Goal: Information Seeking & Learning: Learn about a topic

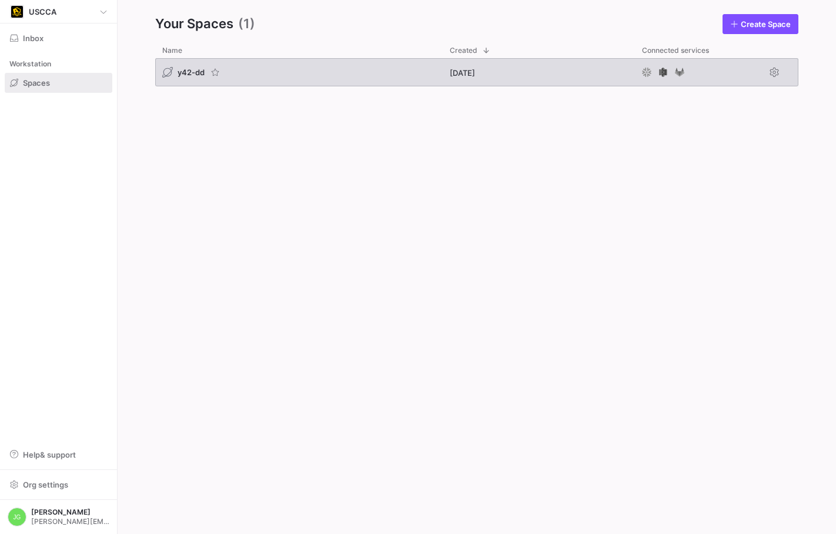
click at [175, 66] on div "y42-dd" at bounding box center [298, 72] width 287 height 28
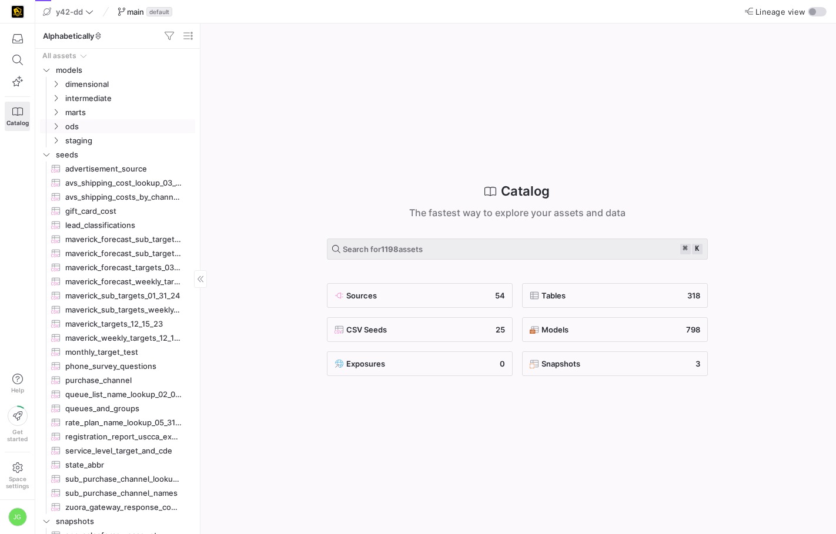
click at [56, 120] on span "ods" at bounding box center [122, 126] width 145 height 13
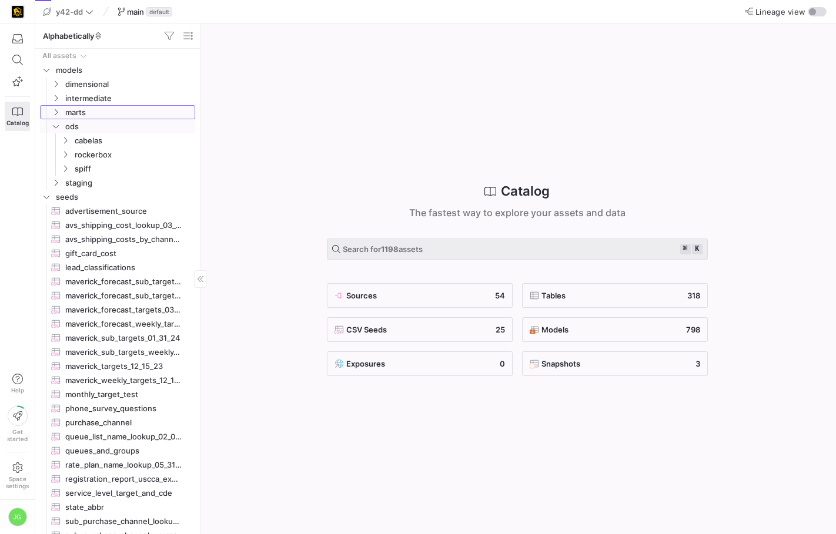
click at [56, 115] on icon "Press SPACE to select this row." at bounding box center [56, 112] width 8 height 7
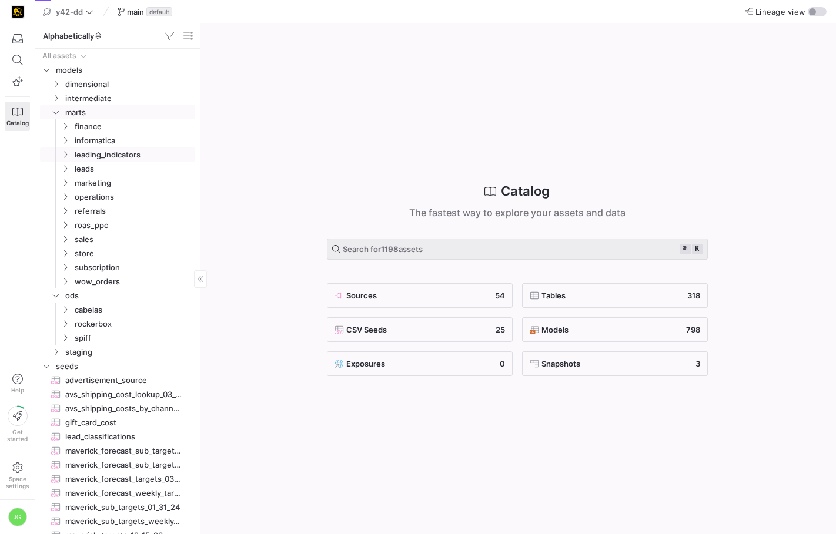
click at [65, 157] on icon "Press SPACE to select this row." at bounding box center [65, 154] width 8 height 7
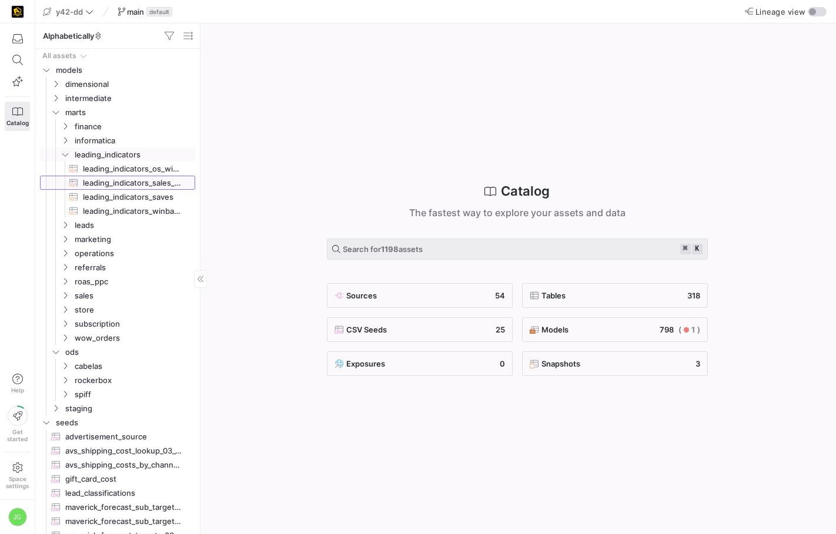
click at [126, 182] on span "leading_indicators_sales_classes​​​​​​​​​​" at bounding box center [132, 183] width 99 height 14
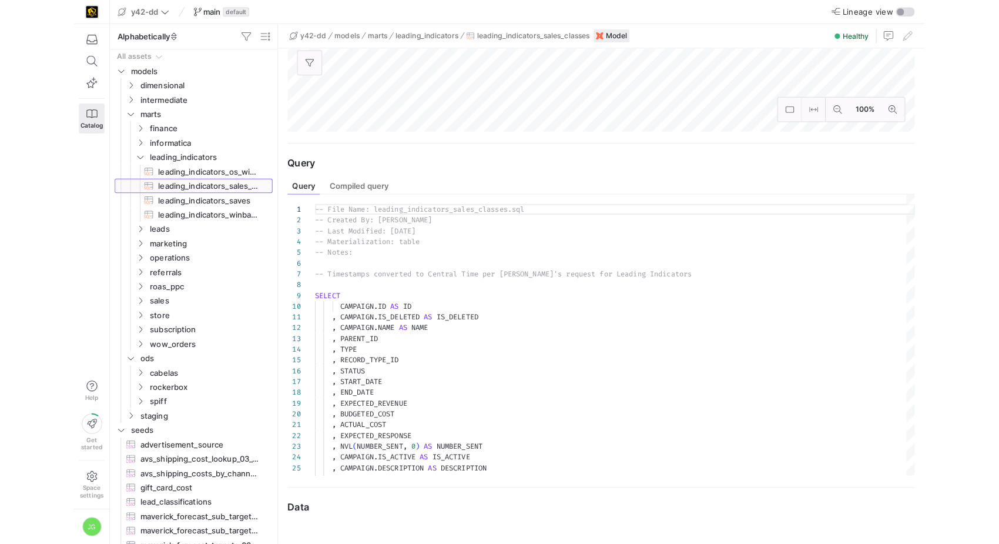
scroll to position [394, 0]
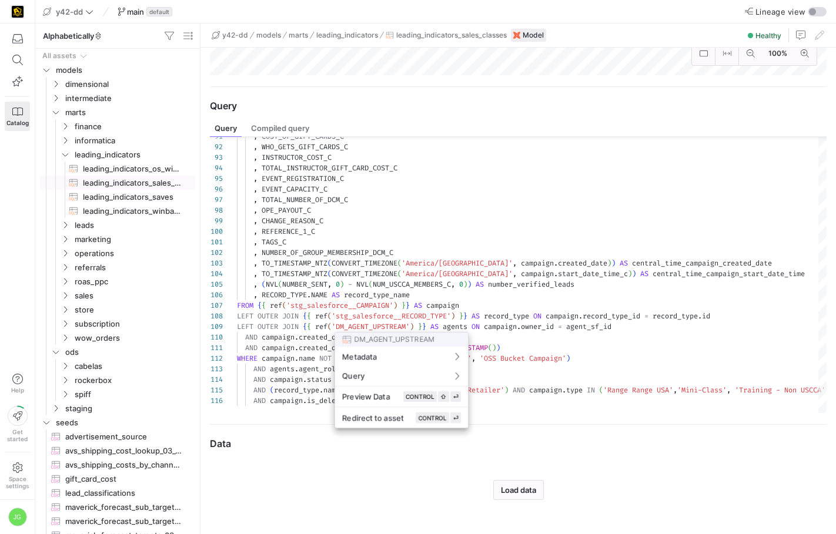
click at [449, 285] on div at bounding box center [418, 267] width 836 height 534
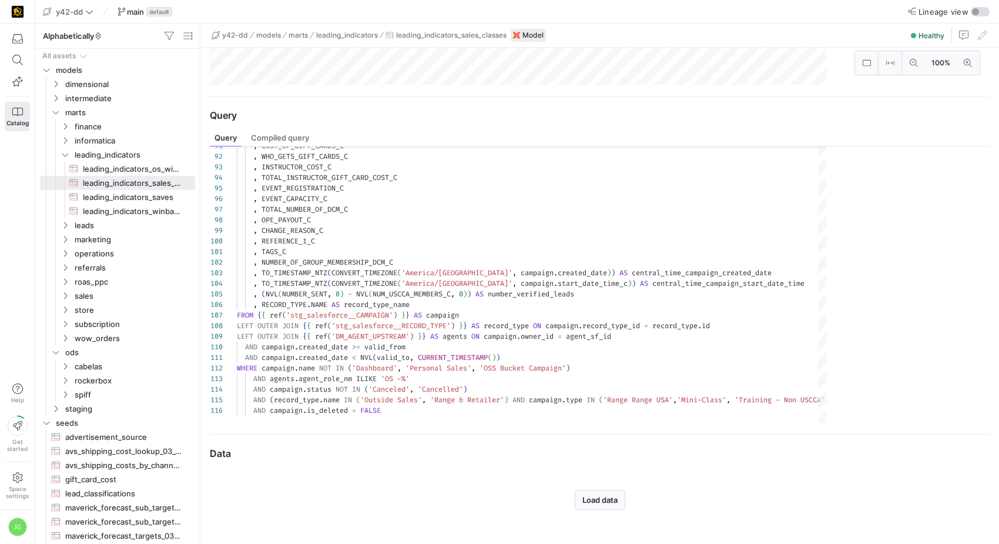
scroll to position [106, 0]
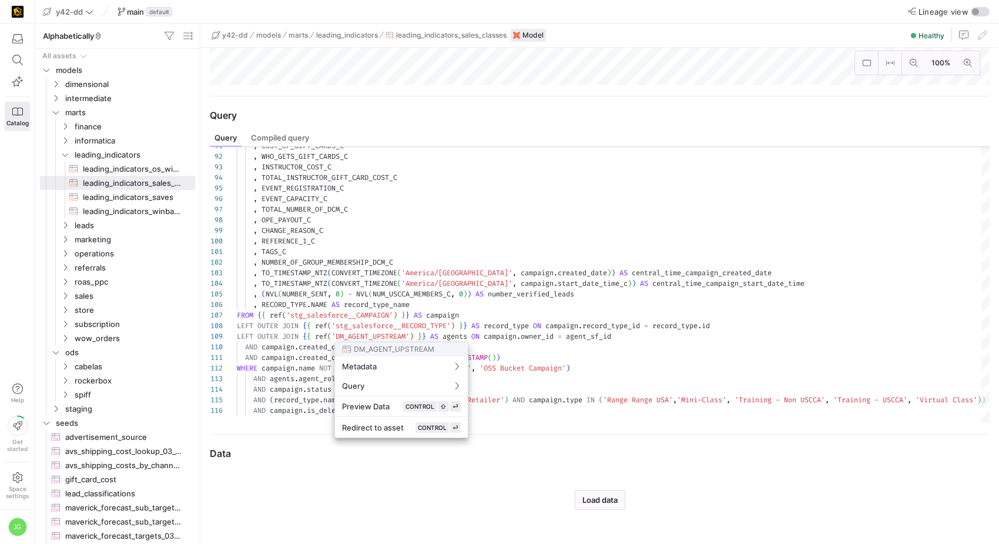
click at [483, 232] on div at bounding box center [499, 272] width 999 height 544
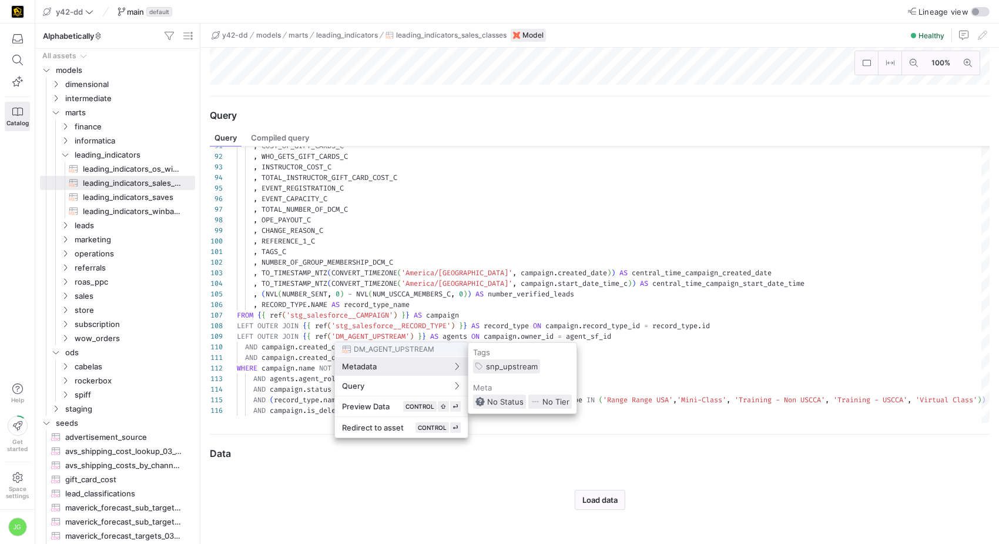
click at [352, 299] on div at bounding box center [499, 272] width 999 height 544
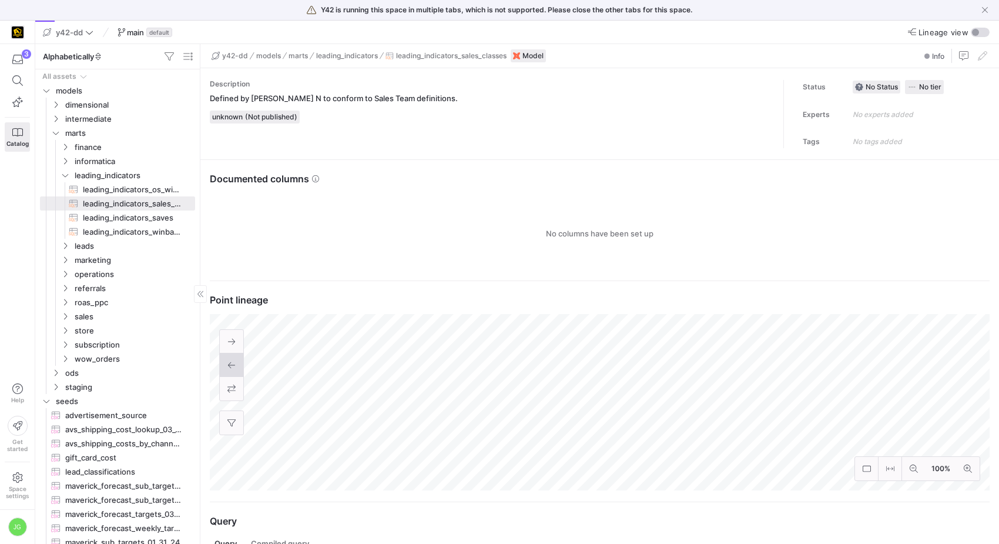
scroll to position [106, 0]
click at [65, 176] on icon "Press SPACE to select this row." at bounding box center [65, 175] width 6 height 3
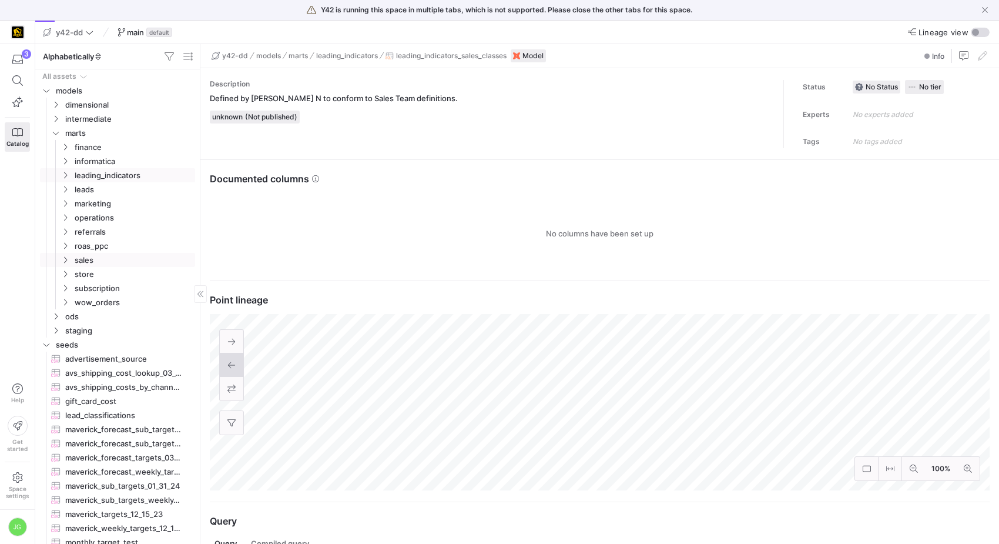
click at [66, 260] on icon "Press SPACE to select this row." at bounding box center [65, 260] width 3 height 6
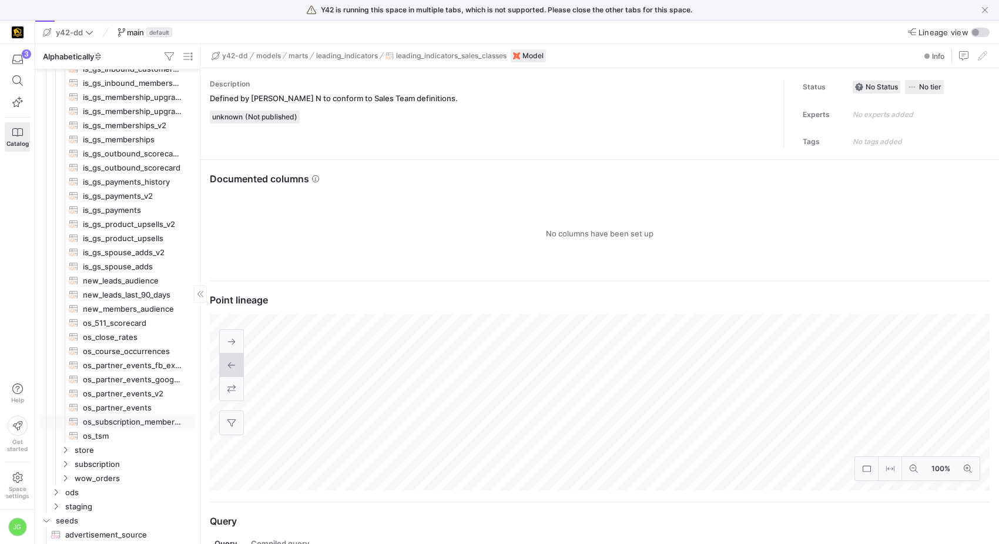
scroll to position [362, 0]
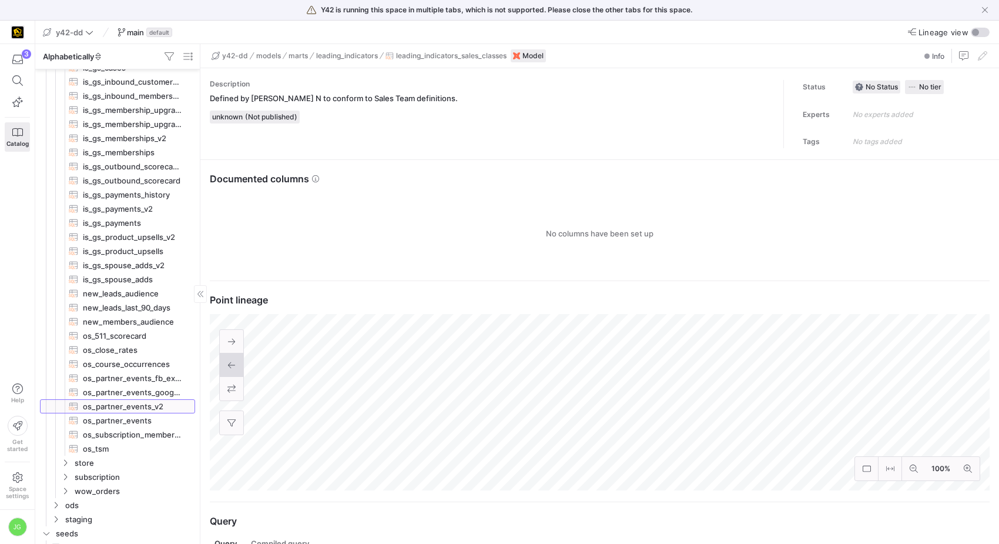
click at [118, 410] on span "os_partner_events_v2​​​​​​​​​​" at bounding box center [132, 407] width 99 height 14
type textarea "-- File Name: os_partner_events_v2.sql -- Created By: [PERSON_NAME] -- Last Mod…"
